Goal: Navigation & Orientation: Understand site structure

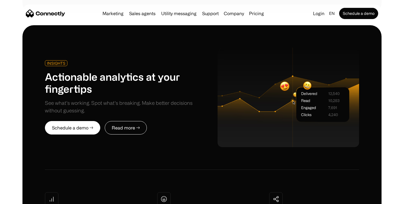
scroll to position [1374, 0]
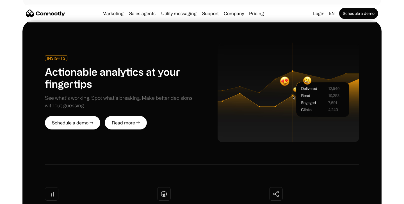
click at [122, 116] on link "Read more →" at bounding box center [126, 122] width 42 height 13
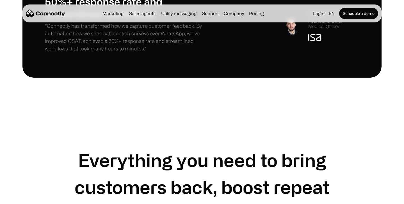
scroll to position [647, 0]
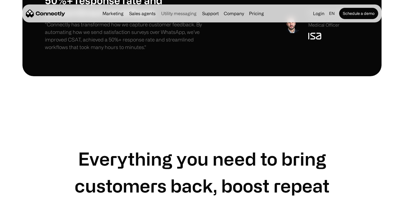
click at [184, 14] on link "Utility messaging" at bounding box center [179, 13] width 40 height 4
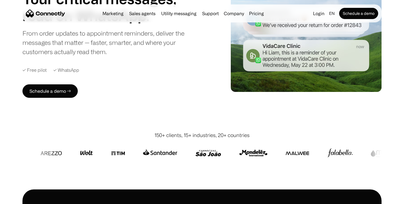
scroll to position [58, 0]
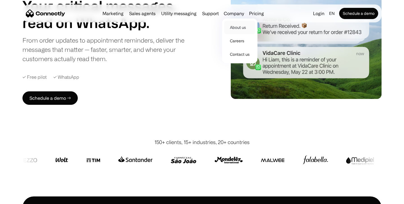
click at [235, 28] on link "About us" at bounding box center [239, 27] width 31 height 13
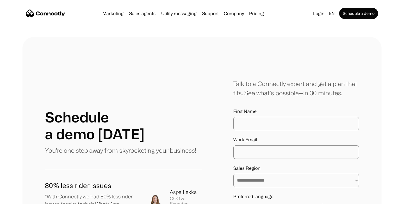
scroll to position [556, 0]
